Goal: Complete application form

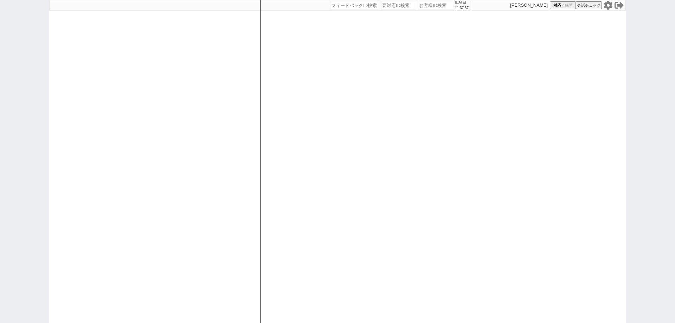
click at [429, 9] on input "number" at bounding box center [435, 5] width 35 height 8
paste input "610018"
type input "610018"
select select "100"
select select "1"
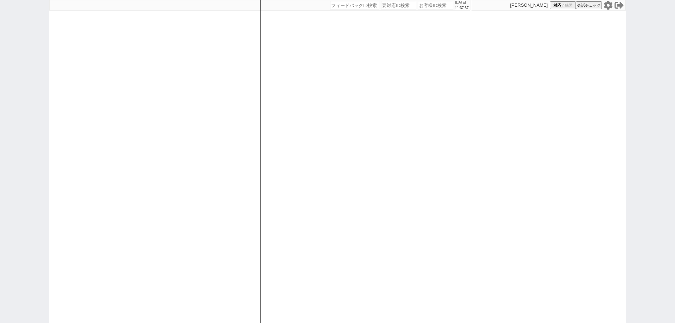
select select "2"
select select "5"
select select
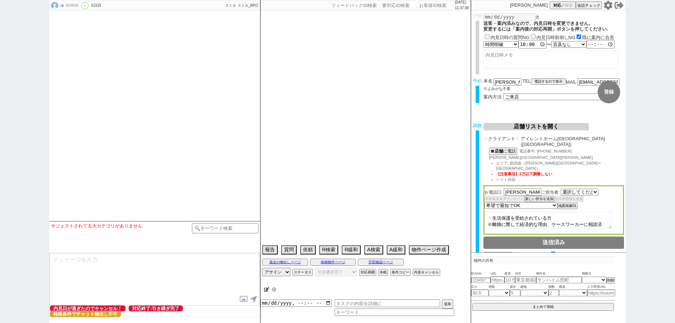
select select "[DATE]"
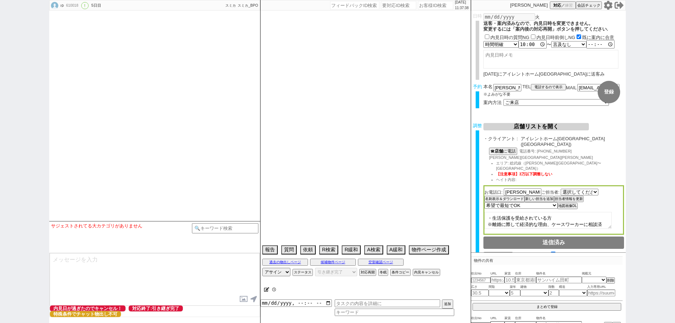
select select "13"
select select "0"
select select "23"
select select "818"
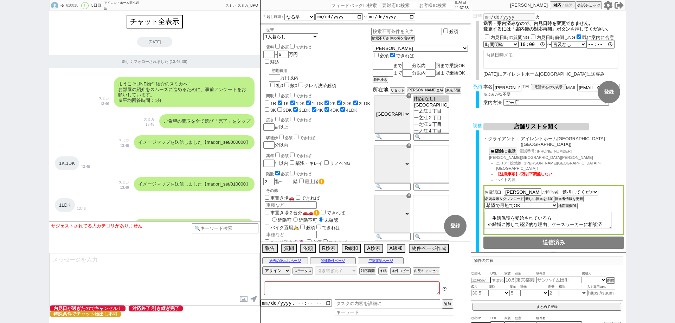
type textarea "アエラスソレイユ調整禁止"
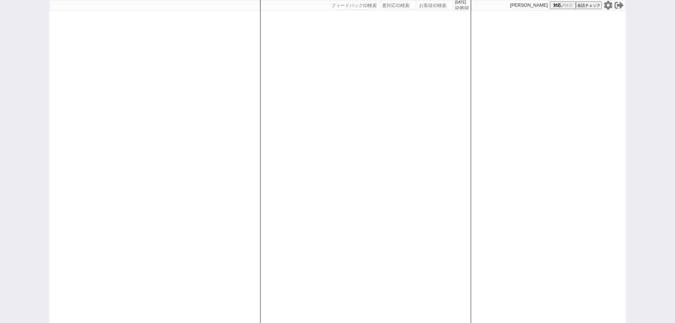
click at [0, 32] on div "2025/08/19 12:06:02 候補物件を追加してしてください 紹介した物件一覧 他社物件を追加する 空室確認ページに追加・削除 紹介した物件一覧 他…" at bounding box center [337, 161] width 675 height 323
click at [606, 5] on icon at bounding box center [608, 5] width 8 height 9
